Goal: Task Accomplishment & Management: Use online tool/utility

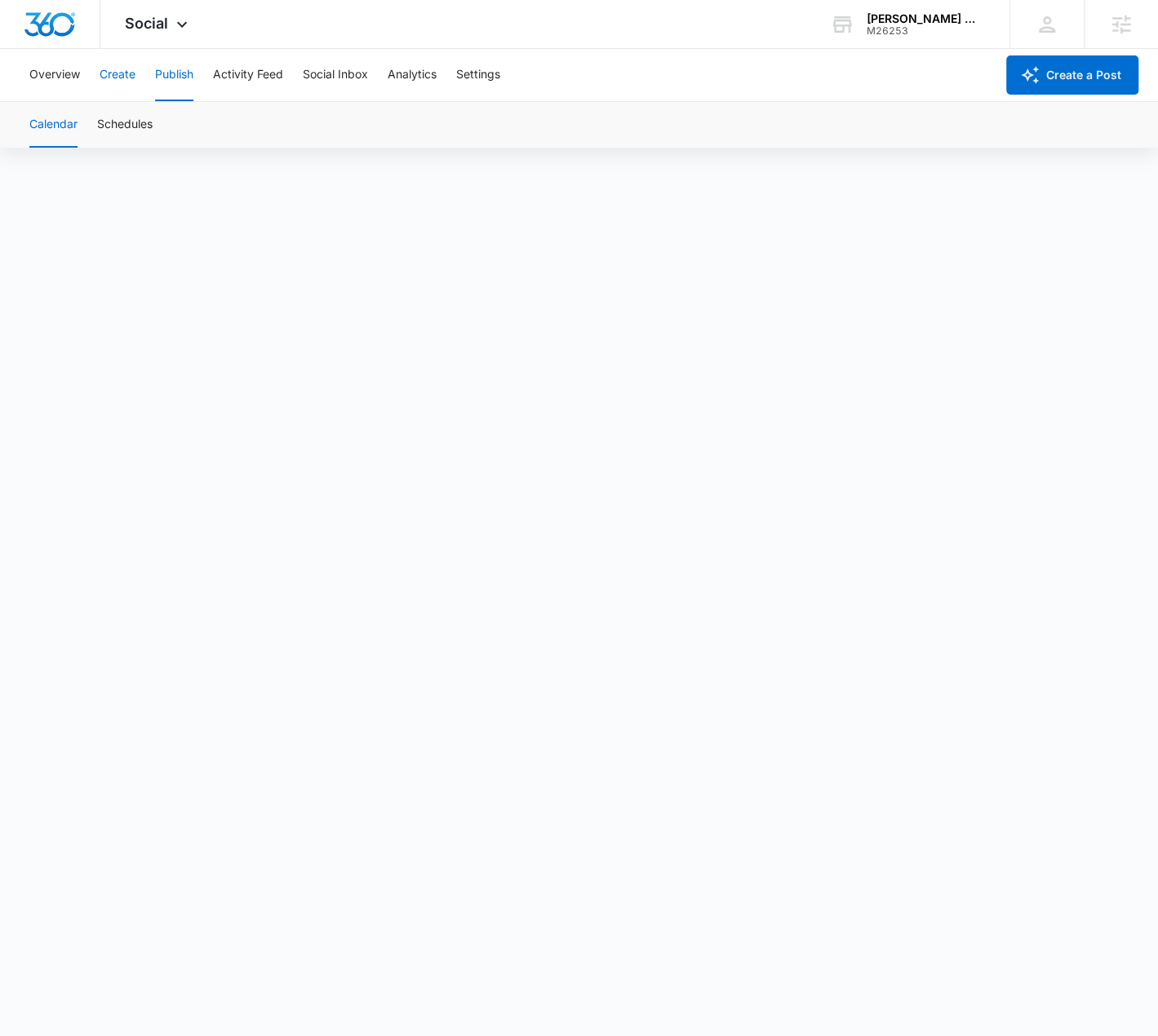
click at [117, 66] on button "Create" at bounding box center [117, 75] width 36 height 52
click at [186, 75] on button "Publish" at bounding box center [174, 75] width 38 height 52
click at [115, 84] on button "Create" at bounding box center [117, 75] width 36 height 52
click at [176, 115] on button "Approvals" at bounding box center [160, 124] width 55 height 45
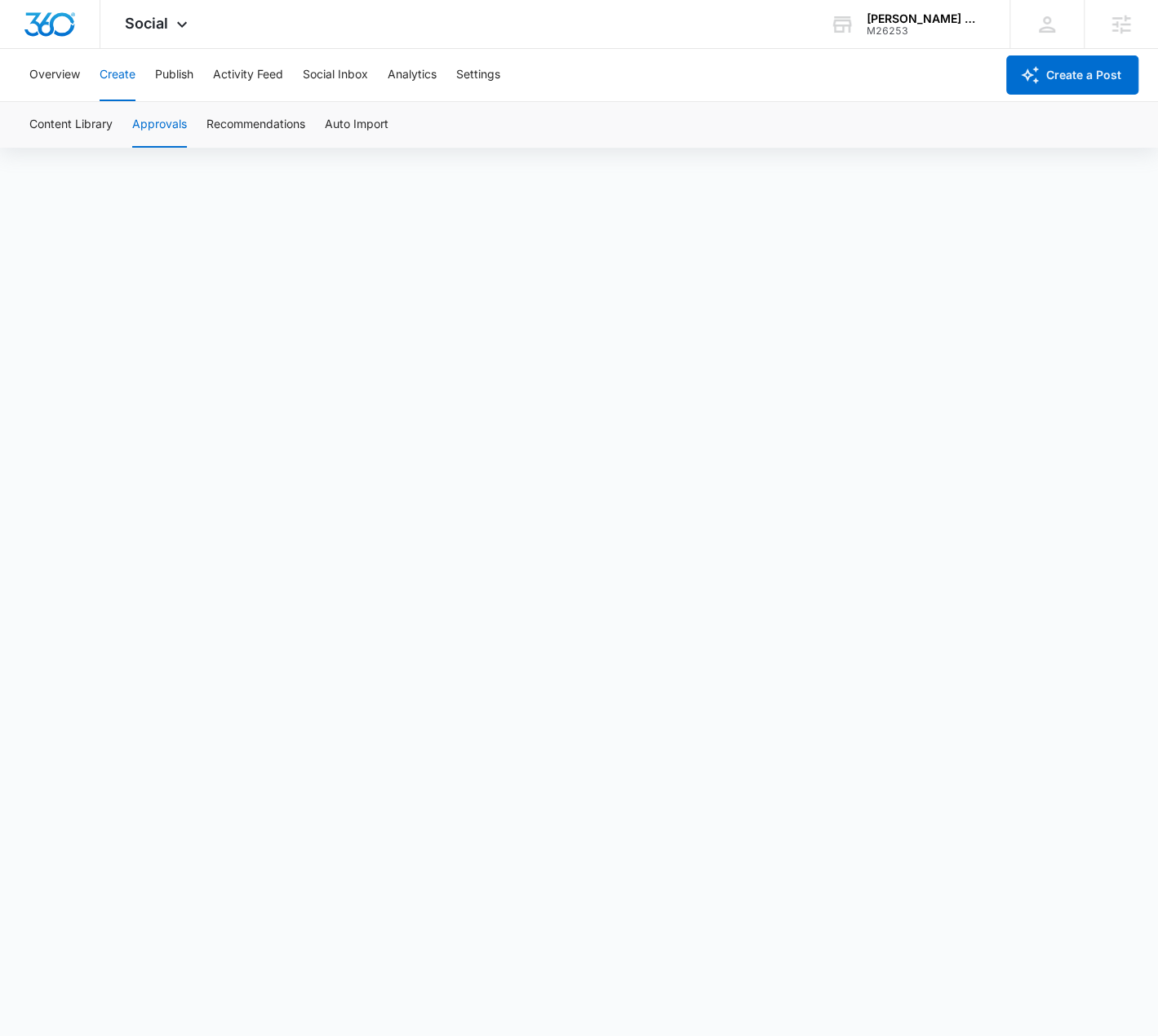
click at [733, 126] on div "Content Library Approvals Recommendations Auto Import" at bounding box center [578, 124] width 1118 height 45
click at [702, 119] on div "Content Library Approvals Recommendations Auto Import" at bounding box center [578, 124] width 1118 height 45
